Goal: Transaction & Acquisition: Purchase product/service

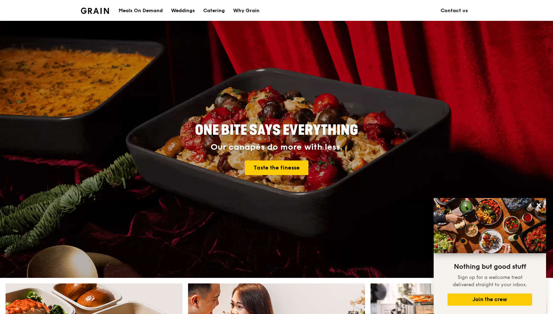
scroll to position [282, 0]
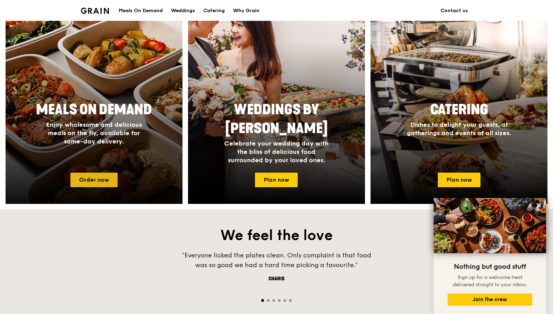
click at [99, 175] on link "Order now" at bounding box center [93, 180] width 47 height 15
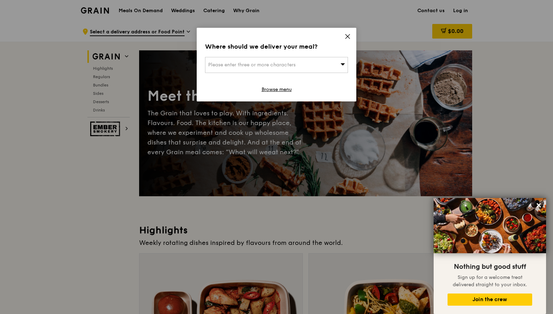
click at [351, 66] on div "Where should we deliver your meal? Please enter three or more characters Browse…" at bounding box center [277, 65] width 160 height 74
click at [343, 63] on icon at bounding box center [343, 63] width 5 height 5
click at [323, 64] on input "search" at bounding box center [277, 64] width 142 height 15
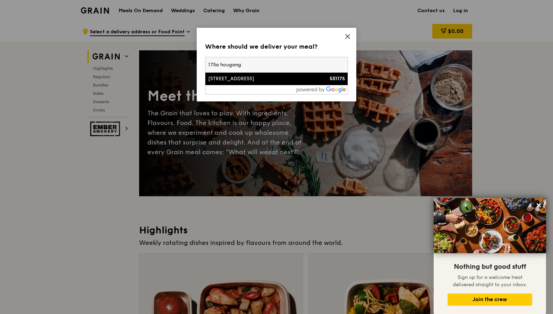
type input "175a hougang"
click at [303, 83] on li "[STREET_ADDRESS] 531175" at bounding box center [277, 79] width 142 height 12
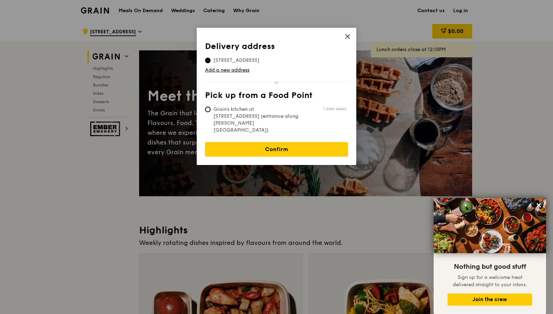
click at [277, 116] on span "Grain's kitchen at [STREET_ADDRESS] (entrance along [PERSON_NAME][GEOGRAPHIC_DA…" at bounding box center [256, 120] width 103 height 28
click at [211, 112] on input "Grain's kitchen at [STREET_ADDRESS] (entrance along [PERSON_NAME][GEOGRAPHIC_DA…" at bounding box center [208, 110] width 6 height 6
radio input "true"
click at [258, 110] on span "Grain's kitchen at [STREET_ADDRESS] (entrance along [PERSON_NAME][GEOGRAPHIC_DA…" at bounding box center [256, 120] width 103 height 28
click at [211, 110] on input "Grain's kitchen at [STREET_ADDRESS] (entrance along [PERSON_NAME][GEOGRAPHIC_DA…" at bounding box center [208, 110] width 6 height 6
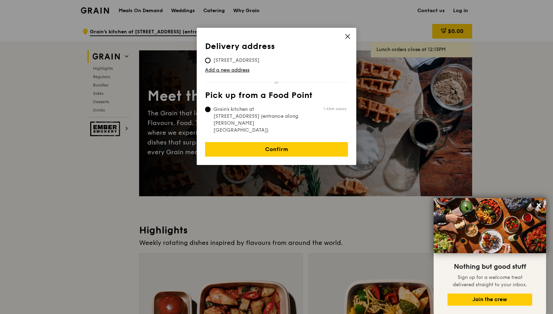
click at [226, 60] on span "[STREET_ADDRESS]" at bounding box center [236, 60] width 63 height 7
click at [211, 60] on input "[STREET_ADDRESS]" at bounding box center [208, 61] width 6 height 6
radio input "true"
click at [243, 102] on th "Pick up from a Food Point" at bounding box center [276, 97] width 143 height 12
click at [245, 112] on span "Grain's kitchen at [STREET_ADDRESS] (entrance along [PERSON_NAME][GEOGRAPHIC_DA…" at bounding box center [256, 120] width 103 height 28
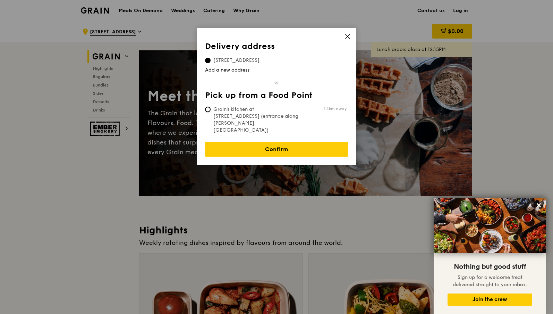
click at [211, 112] on input "Grain's kitchen at [STREET_ADDRESS] (entrance along [PERSON_NAME][GEOGRAPHIC_DA…" at bounding box center [208, 110] width 6 height 6
radio input "true"
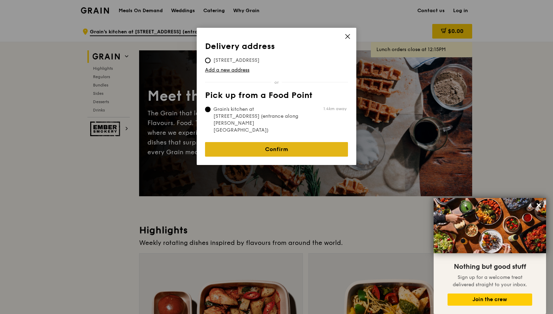
click at [252, 142] on link "Confirm" at bounding box center [276, 149] width 143 height 15
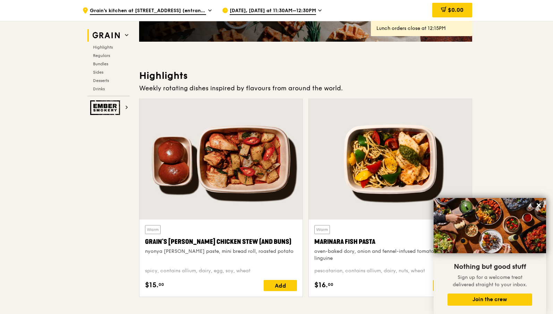
scroll to position [165, 0]
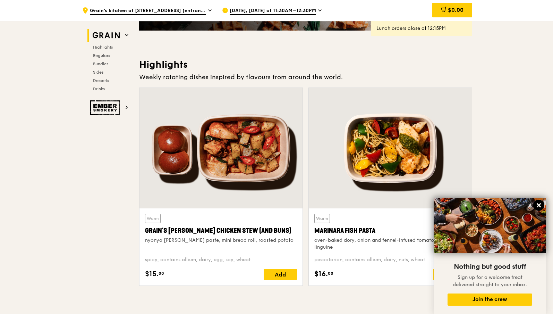
click at [539, 208] on icon at bounding box center [539, 205] width 6 height 6
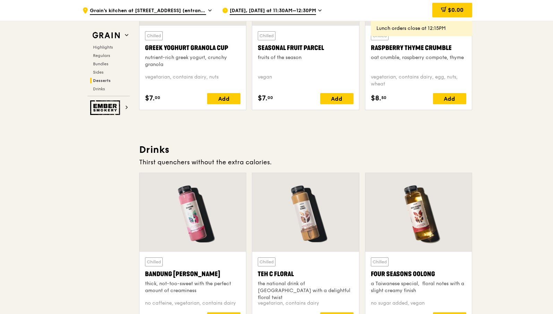
scroll to position [2259, 0]
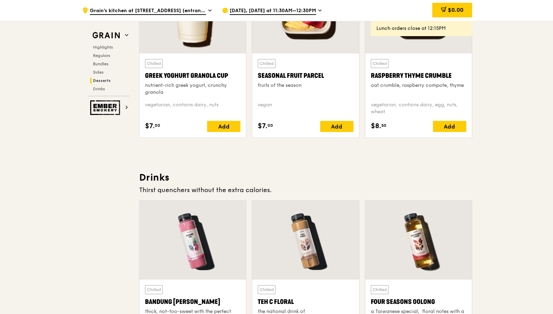
drag, startPoint x: 143, startPoint y: 165, endPoint x: 281, endPoint y: 190, distance: 139.7
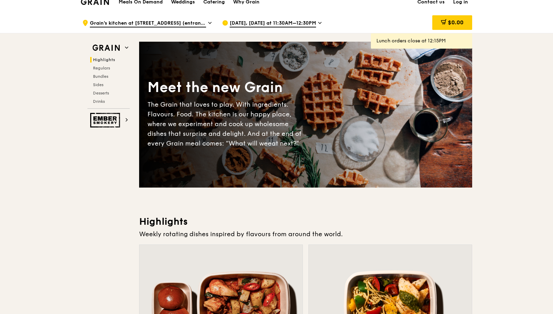
scroll to position [0, 0]
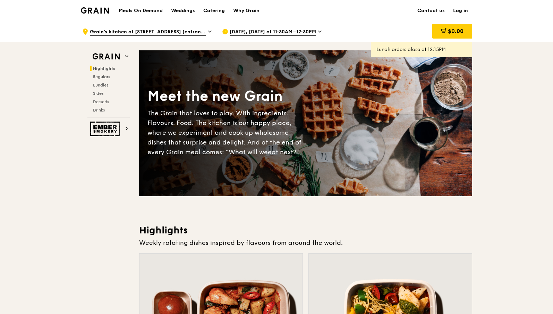
drag, startPoint x: 139, startPoint y: 94, endPoint x: 261, endPoint y: 232, distance: 184.0
click at [282, 224] on h3 "Highlights" at bounding box center [305, 230] width 333 height 12
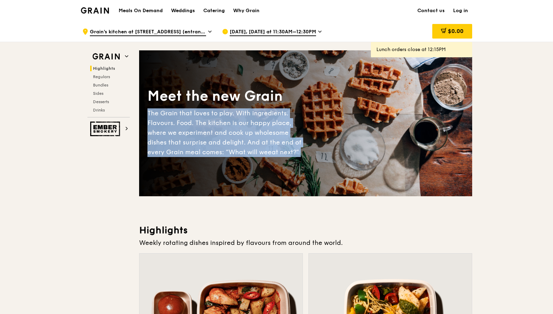
drag, startPoint x: 361, startPoint y: 219, endPoint x: 343, endPoint y: 105, distance: 115.3
click at [342, 105] on div "Meet the new Grain The Grain that loves to play. With ingredients. Flavours. Fo…" at bounding box center [305, 123] width 333 height 90
drag, startPoint x: 322, startPoint y: 90, endPoint x: 367, endPoint y: 244, distance: 160.8
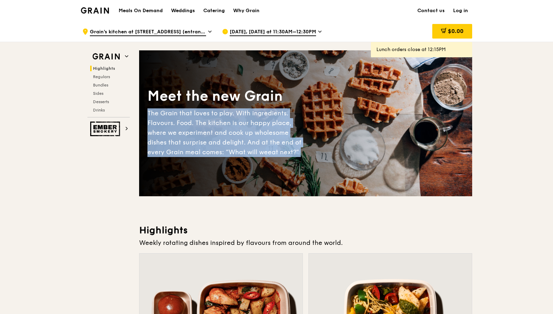
click at [367, 244] on div "Weekly rotating dishes inspired by flavours from around the world." at bounding box center [305, 243] width 333 height 10
